Goal: Find specific page/section: Find specific page/section

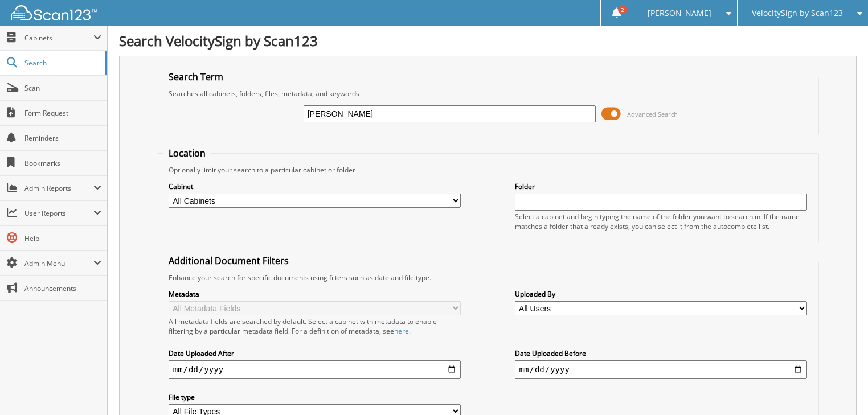
type input "gracie"
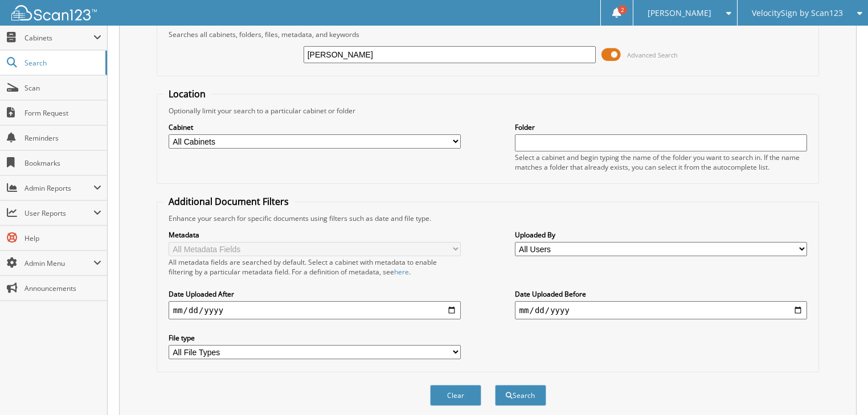
scroll to position [210, 0]
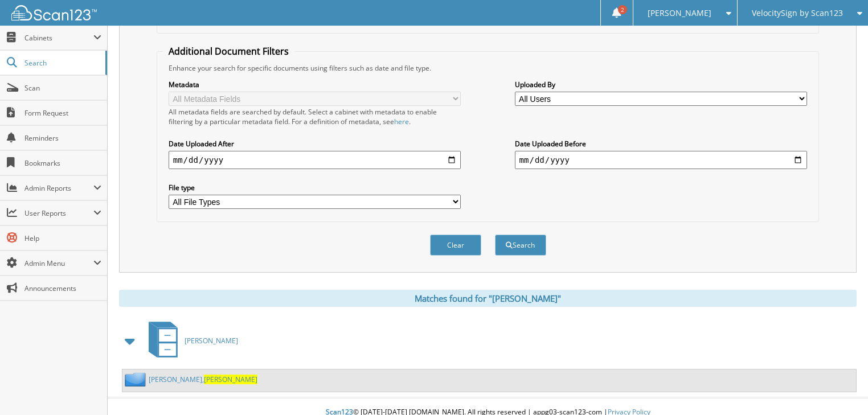
click at [166, 375] on link "Storie, Gracie" at bounding box center [203, 380] width 109 height 10
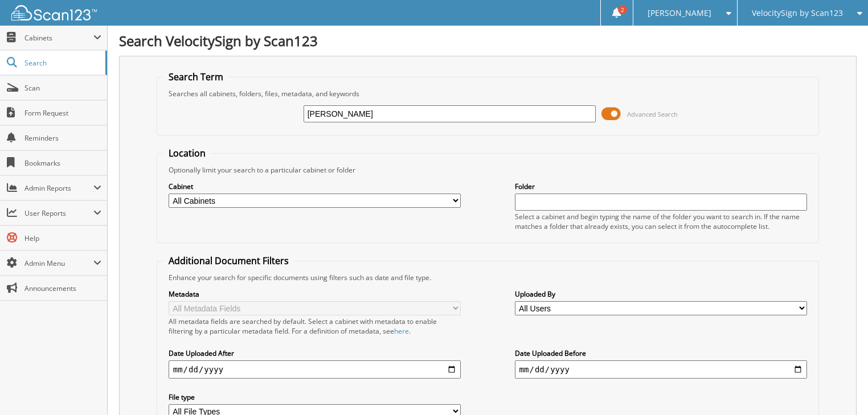
type input "[PERSON_NAME]"
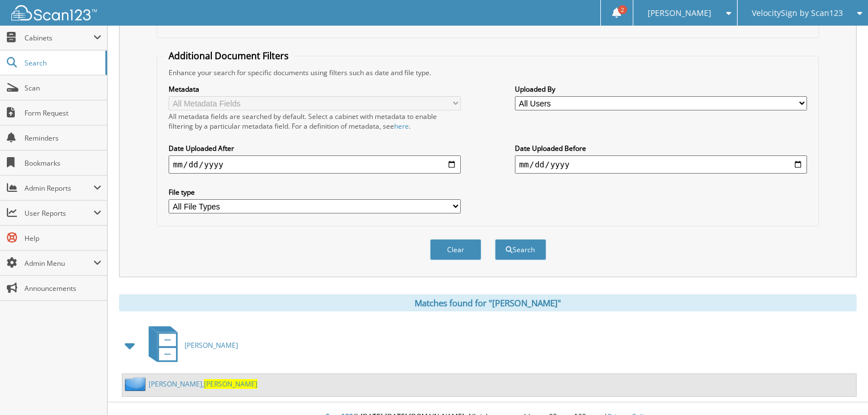
scroll to position [210, 0]
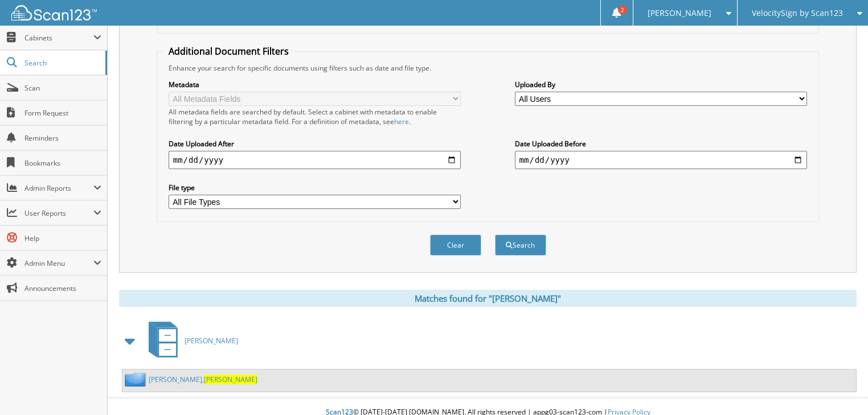
click at [171, 375] on link "Ferguson, Tonya" at bounding box center [203, 380] width 109 height 10
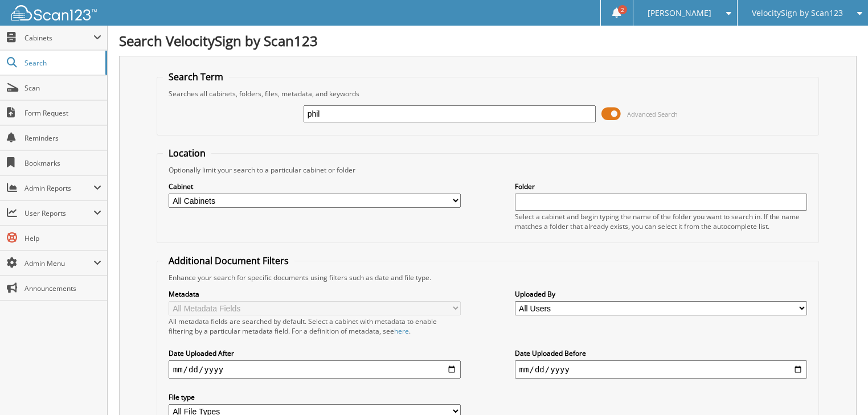
type input "phil"
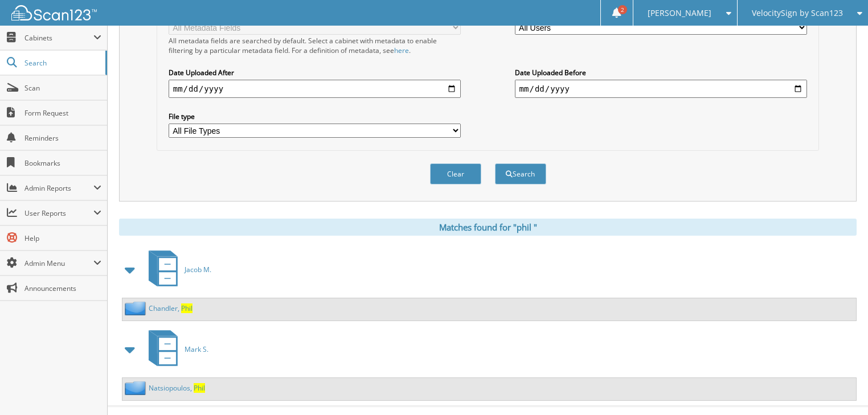
scroll to position [289, 0]
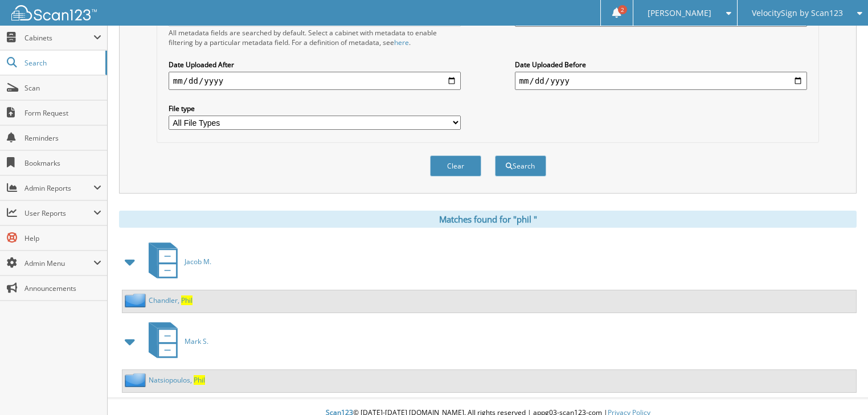
click at [179, 296] on link "C h a n d l e r , P h i l" at bounding box center [171, 301] width 44 height 10
